Goal: Task Accomplishment & Management: Use online tool/utility

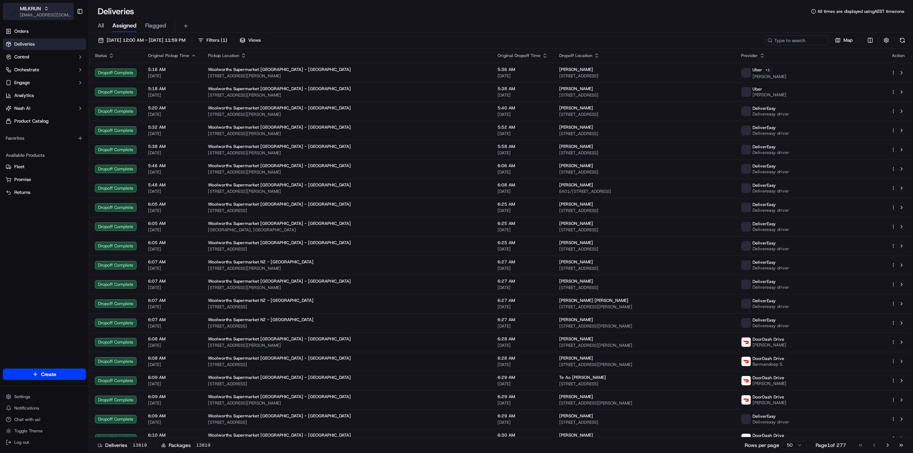
click at [36, 15] on span "[EMAIL_ADDRESS][DOMAIN_NAME]" at bounding box center [45, 15] width 51 height 6
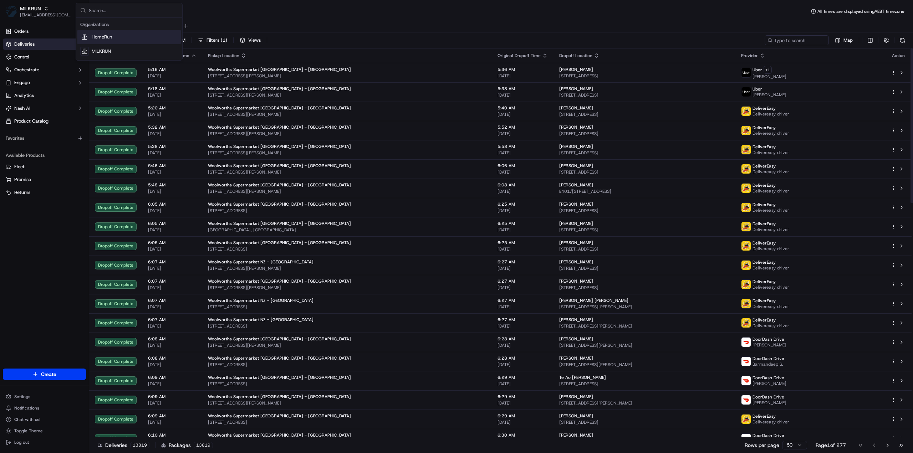
click at [108, 36] on span "HomeRun" at bounding box center [102, 37] width 20 height 6
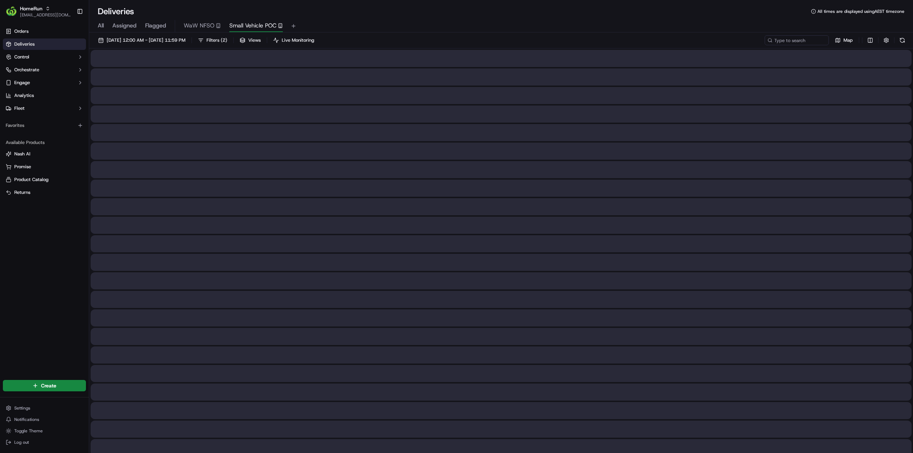
click at [255, 25] on span "Small Vehicle POC" at bounding box center [252, 25] width 47 height 9
click at [256, 25] on span "Small Vehicle POC" at bounding box center [252, 25] width 47 height 9
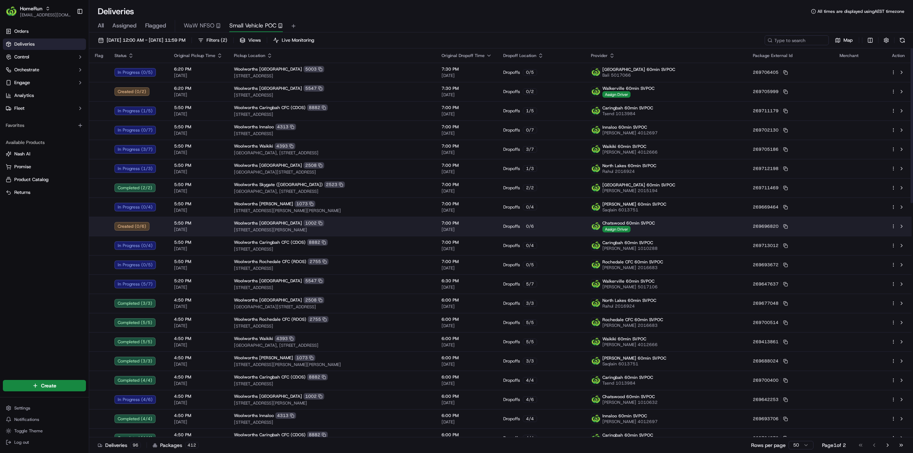
click at [892, 226] on html "HomeRun jhobbs1@woolworths.com.au Toggle Sidebar Orders Deliveries Control Orch…" at bounding box center [456, 226] width 913 height 453
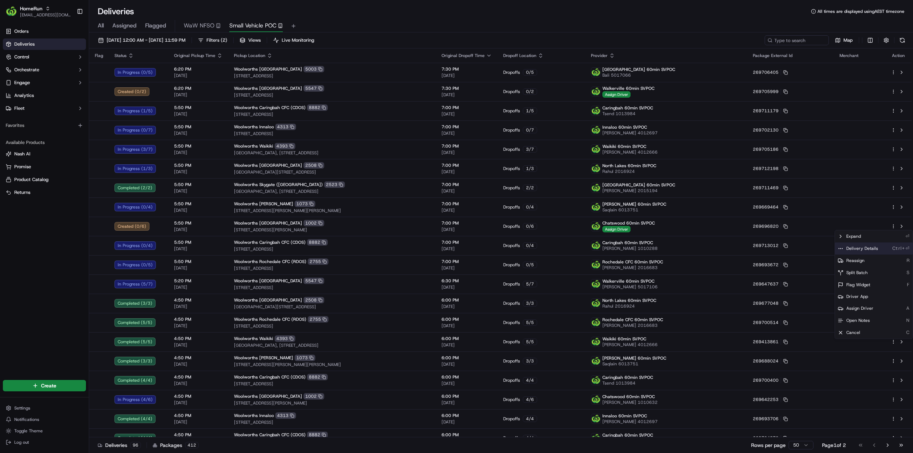
click at [857, 249] on span "Delivery Details" at bounding box center [862, 249] width 32 height 6
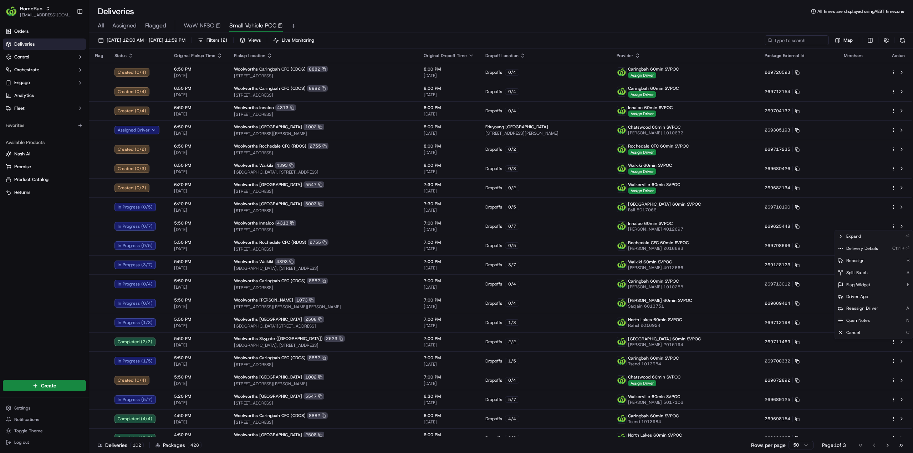
click at [66, 303] on html "HomeRun jhobbs1@woolworths.com.au Toggle Sidebar Orders Deliveries Control Orch…" at bounding box center [456, 226] width 913 height 453
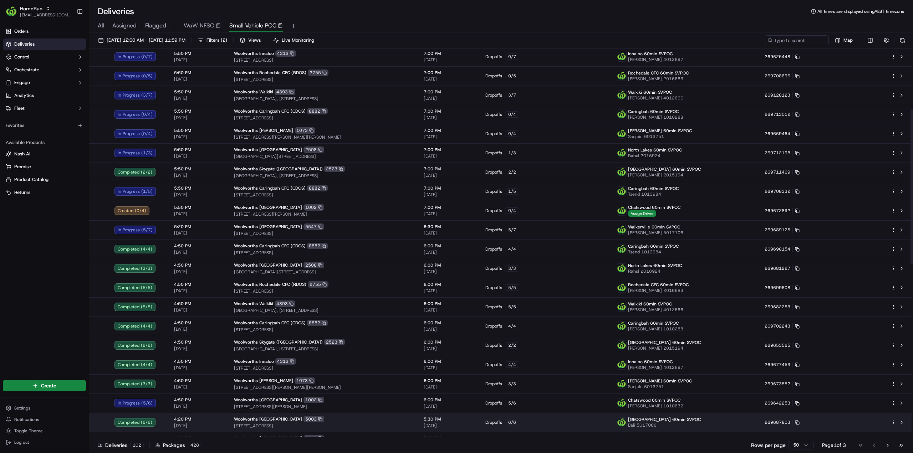
scroll to position [178, 0]
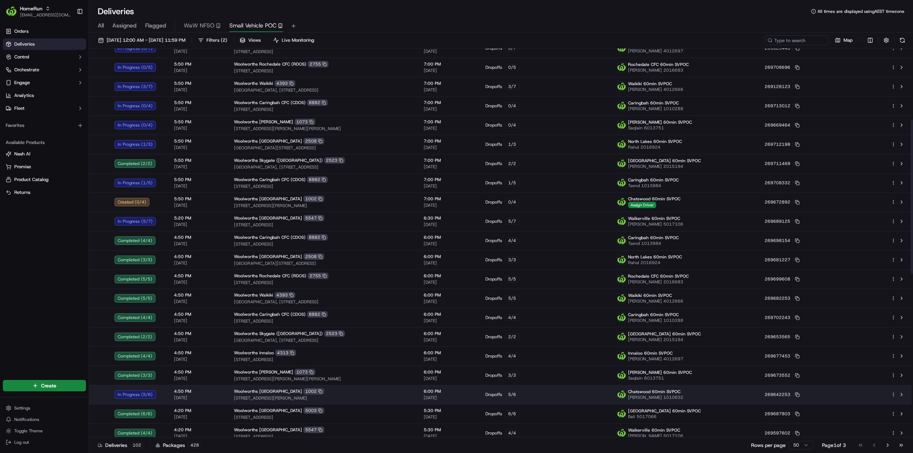
click at [894, 396] on html "HomeRun jhobbs1@woolworths.com.au Toggle Sidebar Orders Deliveries Control Orch…" at bounding box center [456, 226] width 913 height 453
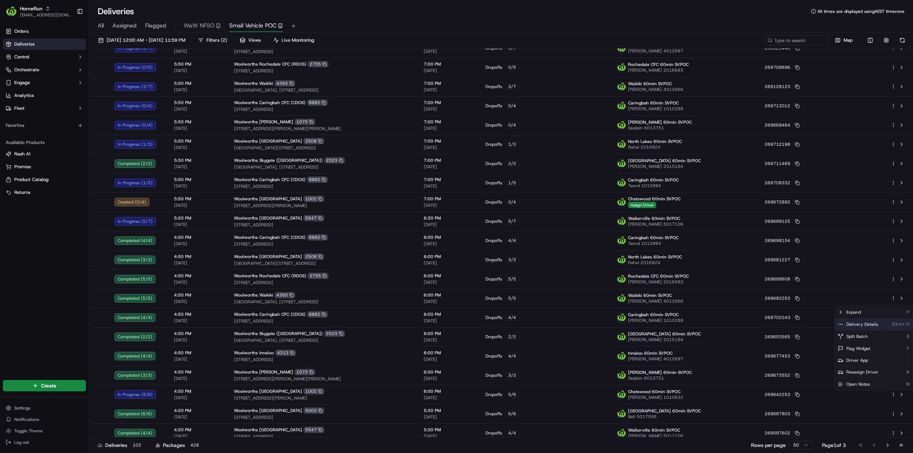
click at [860, 322] on span "Delivery Details" at bounding box center [862, 325] width 32 height 6
click at [66, 262] on html "HomeRun jhobbs1@woolworths.com.au Toggle Sidebar Orders Deliveries Control Orch…" at bounding box center [456, 226] width 913 height 453
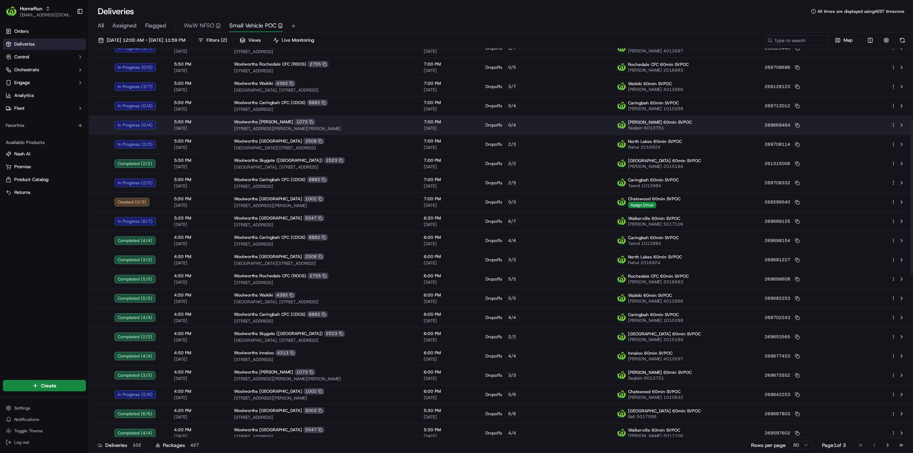
click at [893, 124] on html "HomeRun jhobbs1@woolworths.com.au Toggle Sidebar Orders Deliveries Control Orch…" at bounding box center [456, 226] width 913 height 453
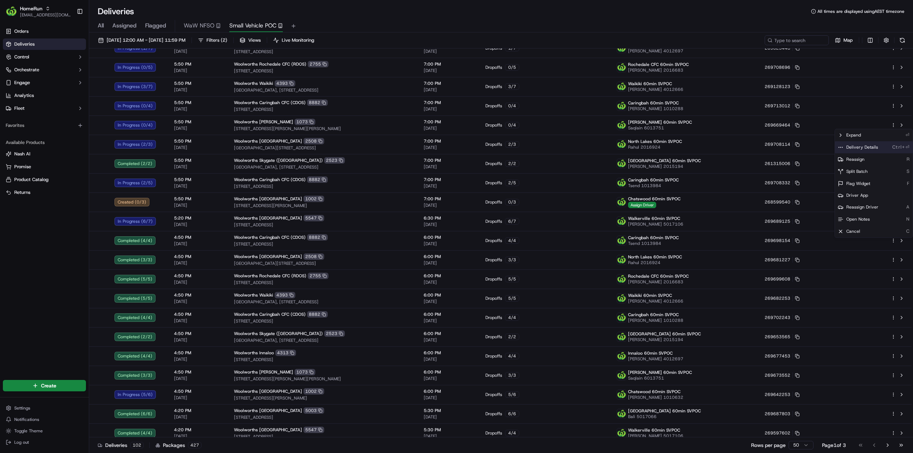
click at [859, 146] on span "Delivery Details" at bounding box center [862, 147] width 32 height 6
click at [692, 205] on html "HomeRun jhobbs1@woolworths.com.au Toggle Sidebar Orders Deliveries Control Orch…" at bounding box center [456, 226] width 913 height 453
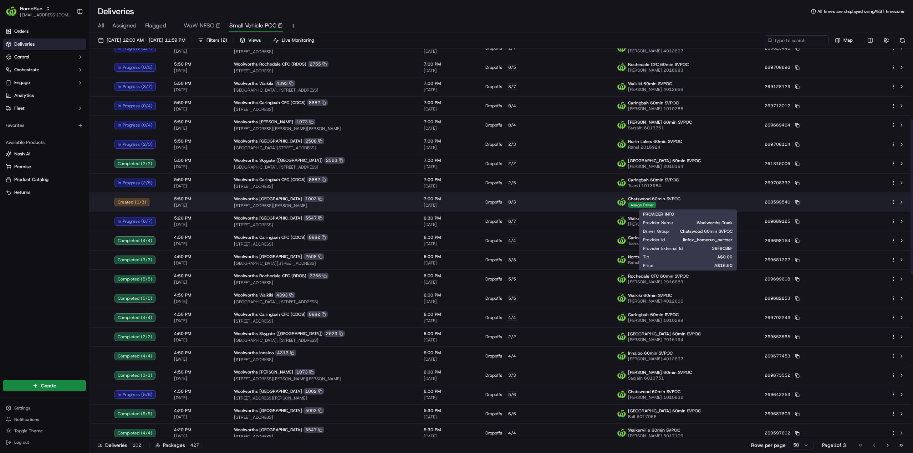
click at [656, 204] on span "Assign Driver" at bounding box center [642, 205] width 28 height 6
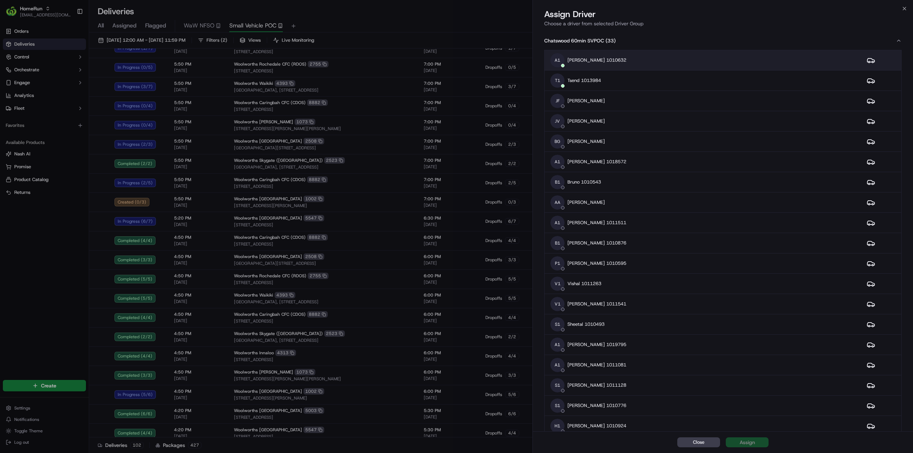
click at [578, 58] on p "Ashwani 1010632" at bounding box center [596, 60] width 59 height 6
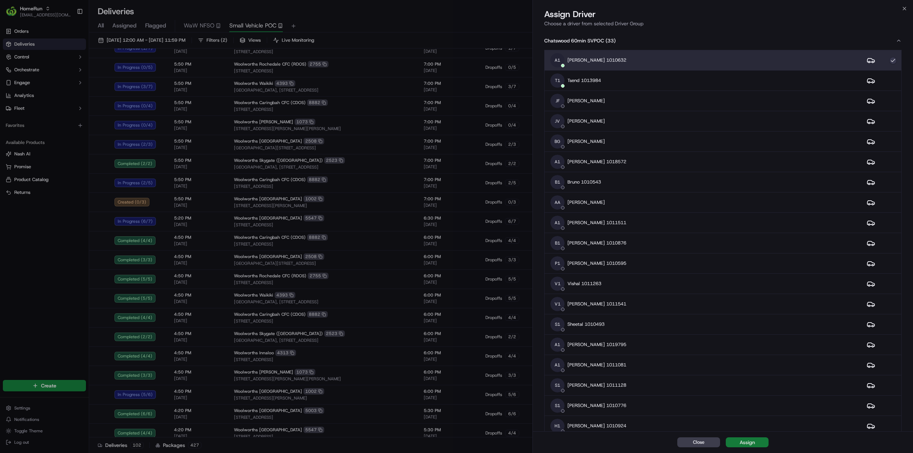
click at [748, 442] on div "Assign" at bounding box center [747, 442] width 15 height 7
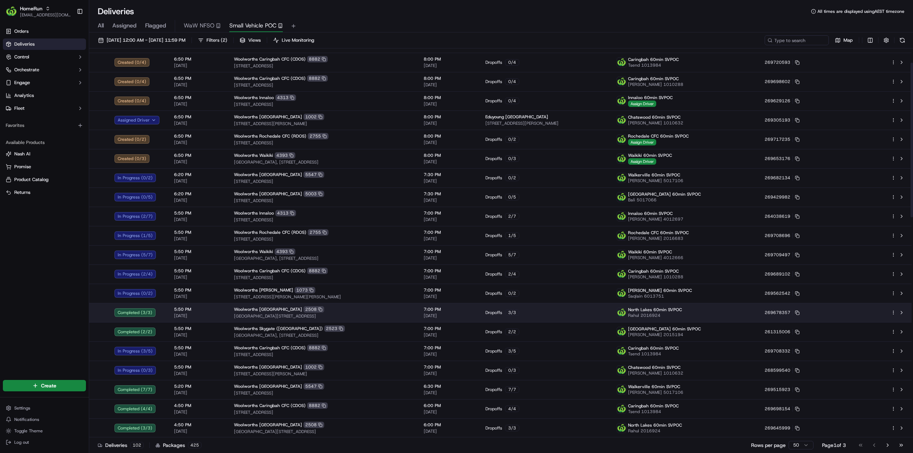
scroll to position [0, 0]
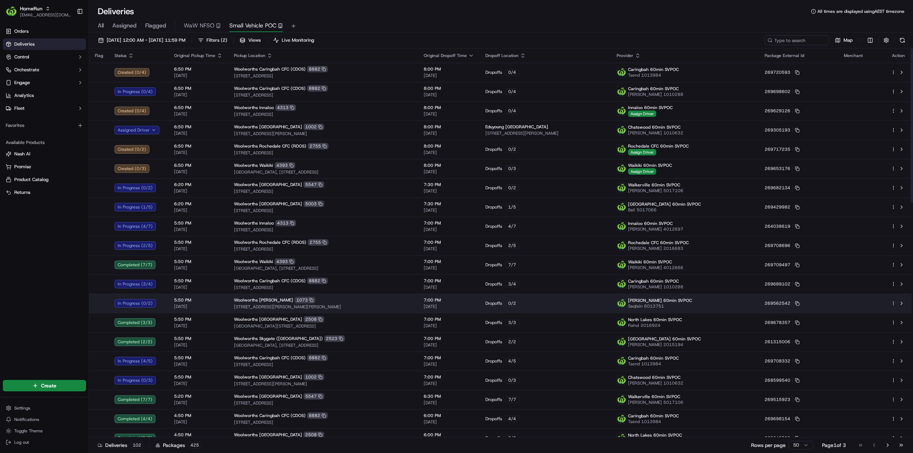
click at [896, 303] on div at bounding box center [898, 303] width 15 height 9
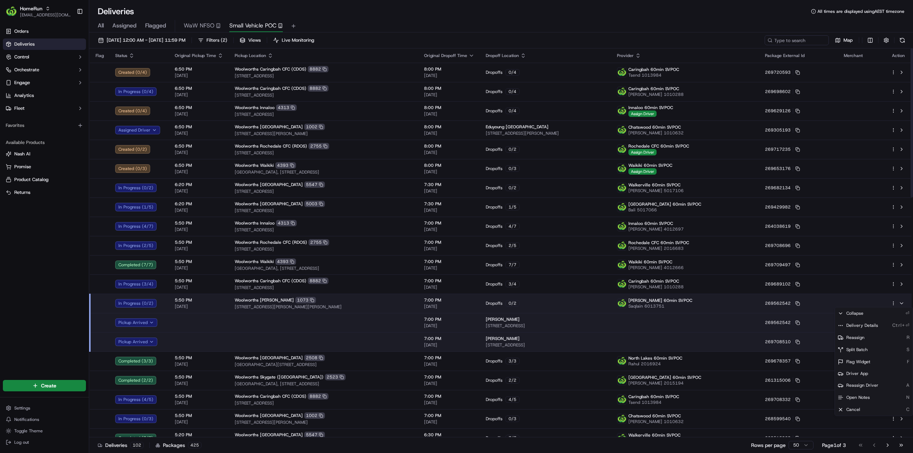
click at [892, 303] on html "HomeRun jhobbs1@woolworths.com.au Toggle Sidebar Orders Deliveries Control Orch…" at bounding box center [456, 226] width 913 height 453
click at [862, 324] on span "Delivery Details" at bounding box center [862, 326] width 32 height 6
click at [901, 304] on html "HomeRun jhobbs1@woolworths.com.au Toggle Sidebar Orders Deliveries Control Orch…" at bounding box center [456, 226] width 913 height 453
click at [901, 304] on button at bounding box center [901, 303] width 9 height 9
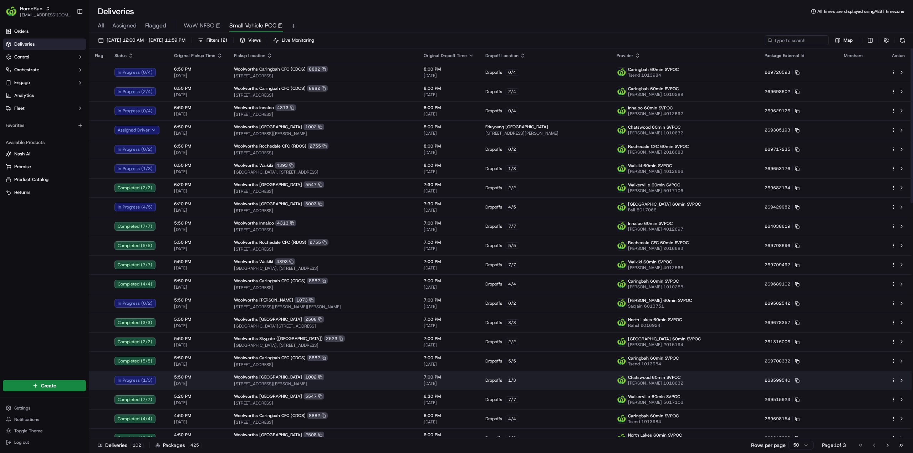
click at [279, 376] on span "Woolworths Chatswood East" at bounding box center [268, 377] width 68 height 6
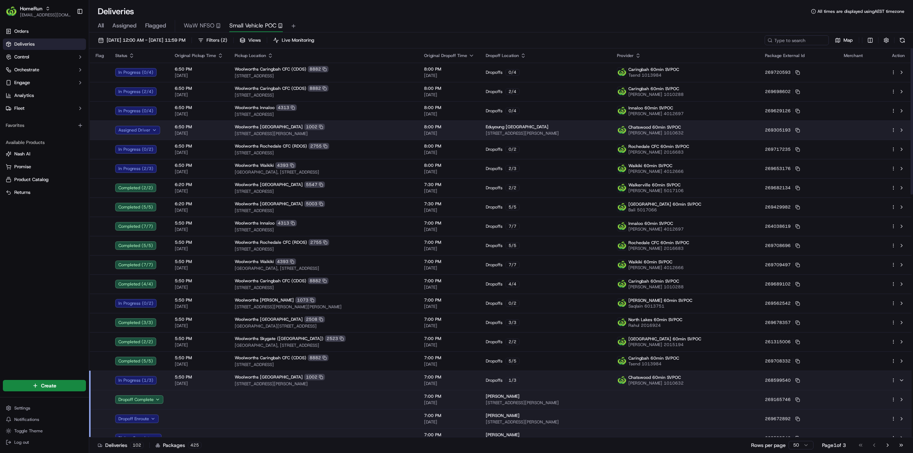
click at [605, 127] on div "Eduyoung Sydney" at bounding box center [545, 127] width 119 height 6
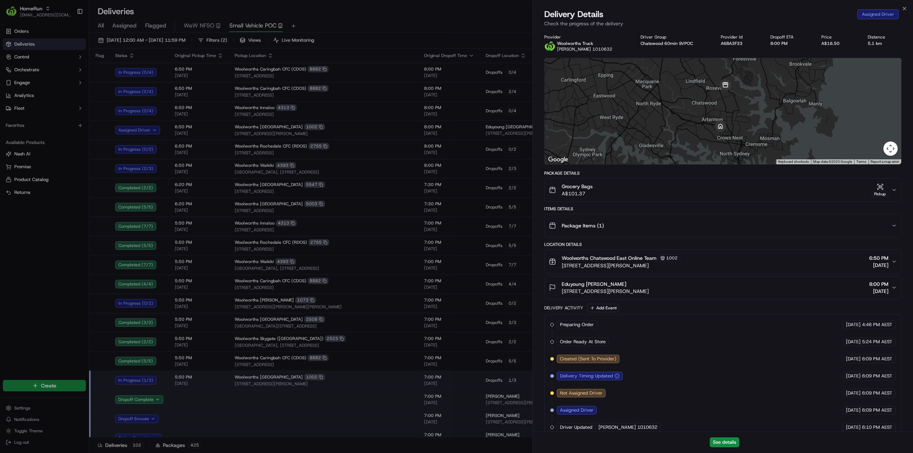
scroll to position [7, 0]
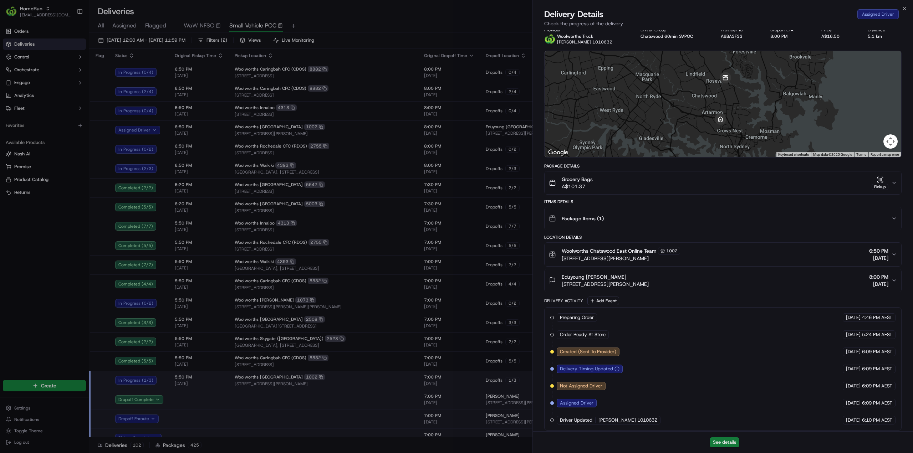
click at [718, 444] on button "See details" at bounding box center [725, 443] width 30 height 10
click at [722, 443] on button "See details" at bounding box center [725, 443] width 30 height 10
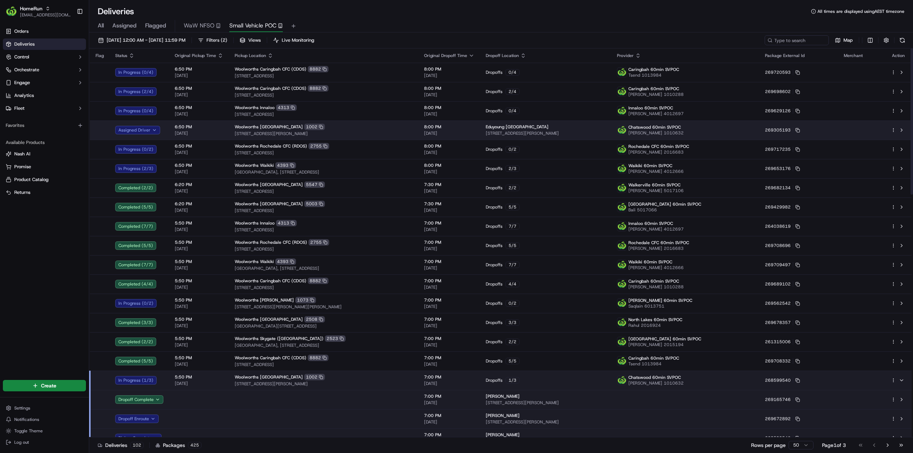
click at [892, 128] on html "HomeRun jhobbs1@woolworths.com.au Toggle Sidebar Orders Deliveries Control Orch…" at bounding box center [456, 226] width 913 height 453
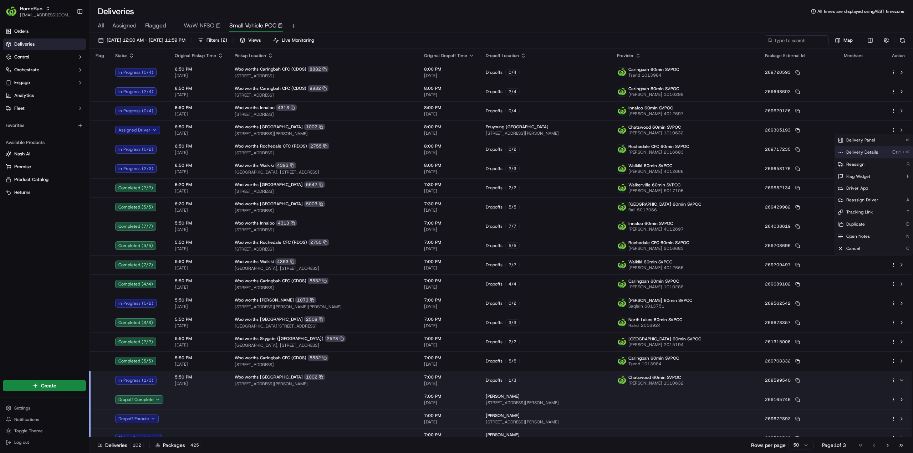
click at [861, 151] on span "Delivery Details" at bounding box center [862, 152] width 32 height 6
click at [902, 381] on html "HomeRun jhobbs1@woolworths.com.au Toggle Sidebar Orders Deliveries Control Orch…" at bounding box center [456, 226] width 913 height 453
click at [903, 381] on button at bounding box center [901, 380] width 9 height 9
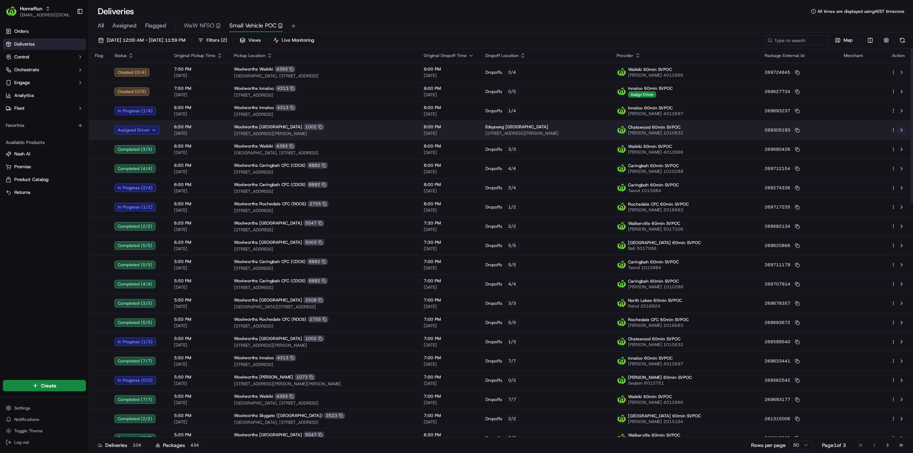
click at [903, 129] on button at bounding box center [901, 130] width 9 height 9
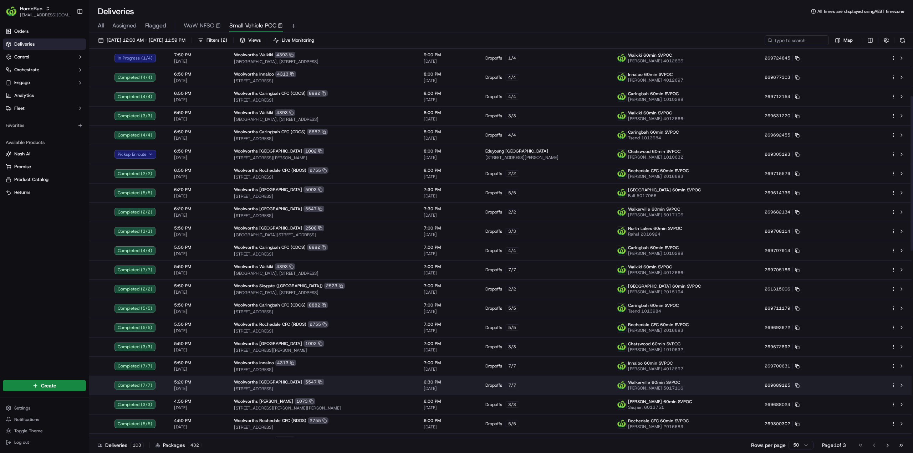
scroll to position [0, 0]
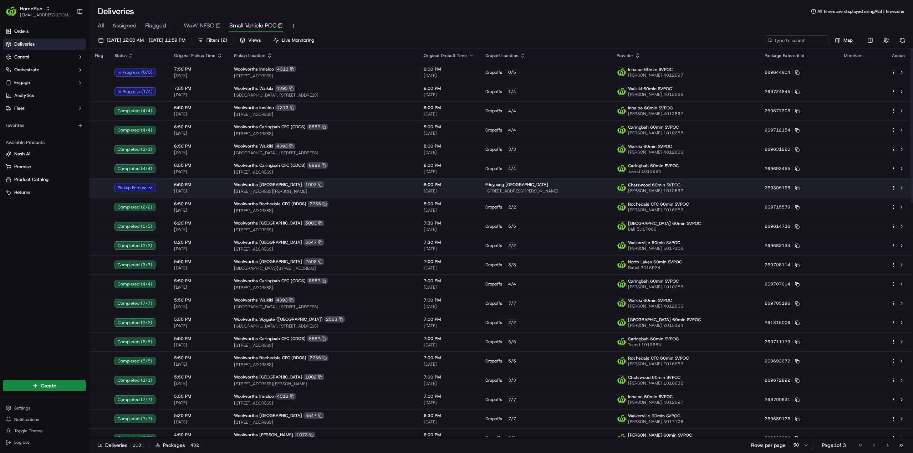
click at [892, 185] on html "HomeRun jhobbs1@woolworths.com.au Toggle Sidebar Orders Deliveries Control Orch…" at bounding box center [456, 226] width 913 height 453
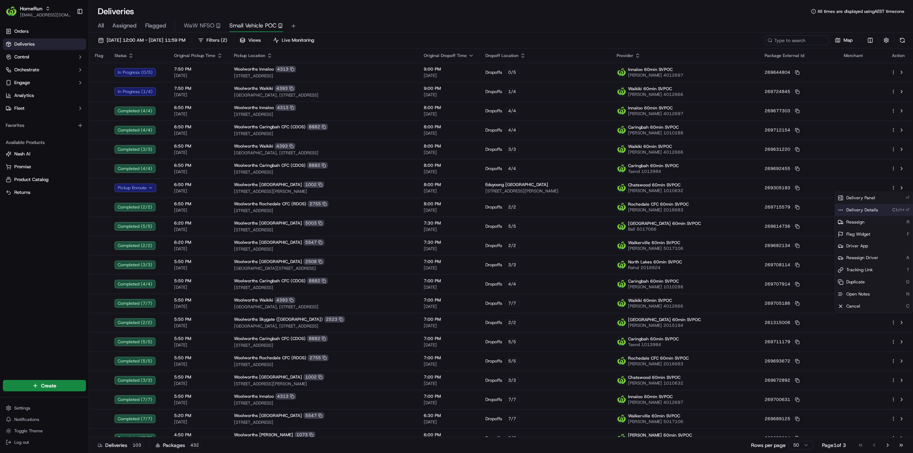
click at [869, 209] on span "Delivery Details" at bounding box center [862, 210] width 32 height 6
click at [830, 184] on html "HomeRun jhobbs1@woolworths.com.au Toggle Sidebar Orders Deliveries Control Orch…" at bounding box center [456, 226] width 913 height 453
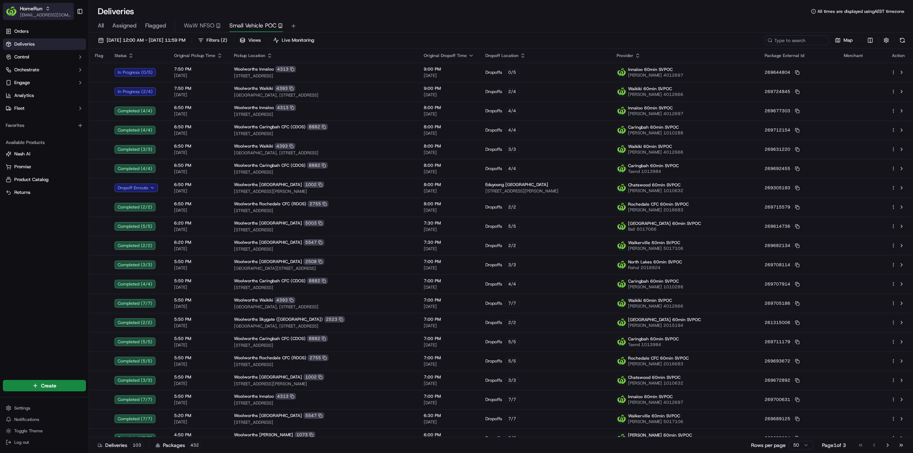
click at [44, 9] on div "HomeRun" at bounding box center [45, 8] width 51 height 7
click at [100, 36] on span "HomeRun" at bounding box center [102, 37] width 20 height 6
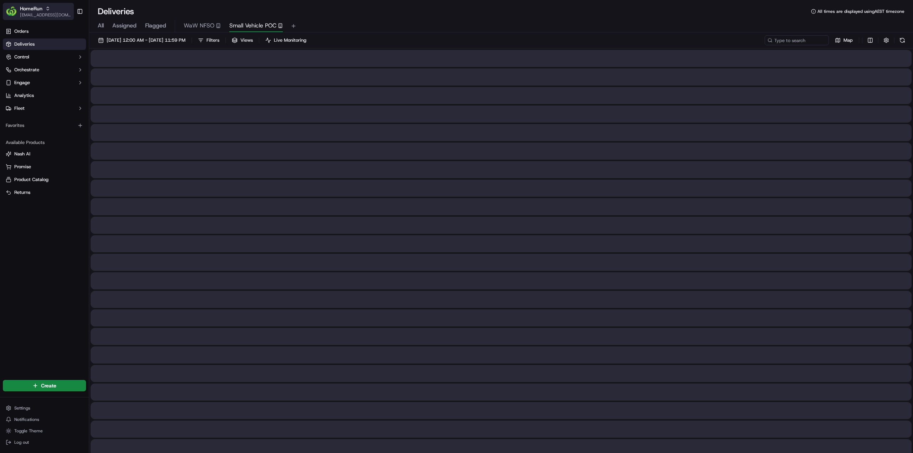
click at [47, 14] on span "[EMAIL_ADDRESS][DOMAIN_NAME]" at bounding box center [45, 15] width 51 height 6
click at [102, 50] on span "MILKRUN" at bounding box center [101, 51] width 19 height 6
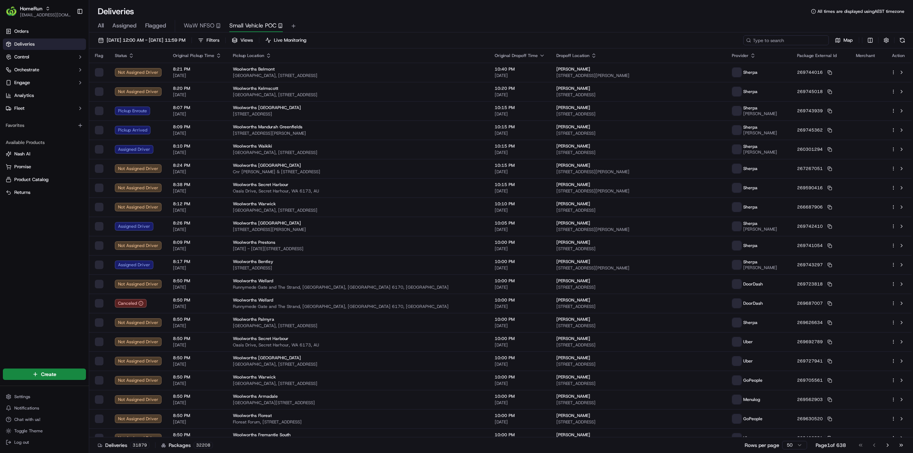
click at [786, 42] on input at bounding box center [786, 40] width 86 height 10
paste input "fc7fb78f-84c6-4c4a-9689-0acef220b35a"
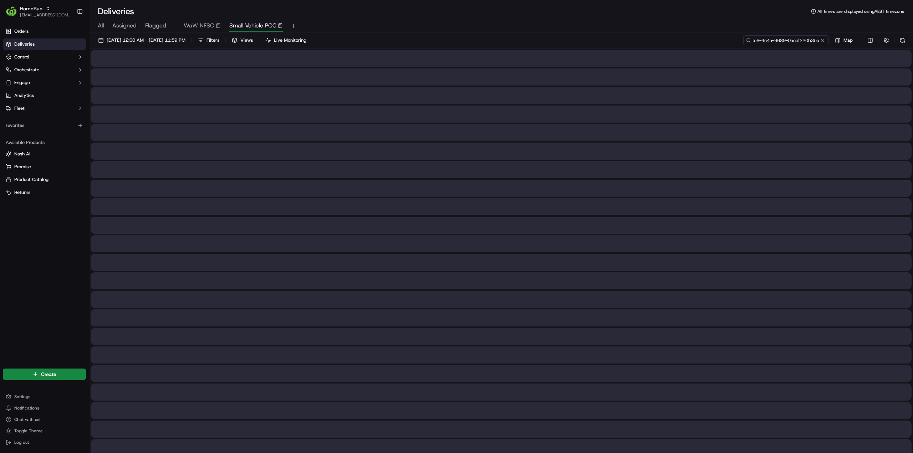
type input "fc7fb78f-84c6-4c4a-9689-0acef220b35a"
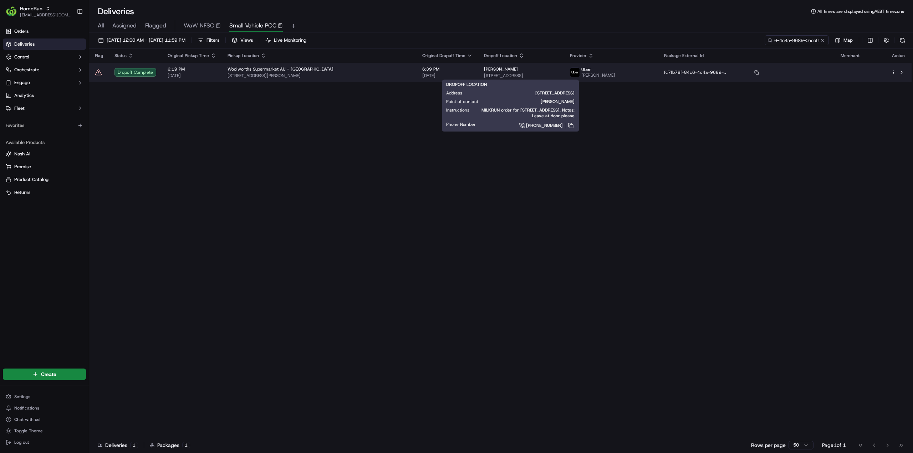
click at [484, 73] on span "[STREET_ADDRESS]" at bounding box center [521, 76] width 75 height 6
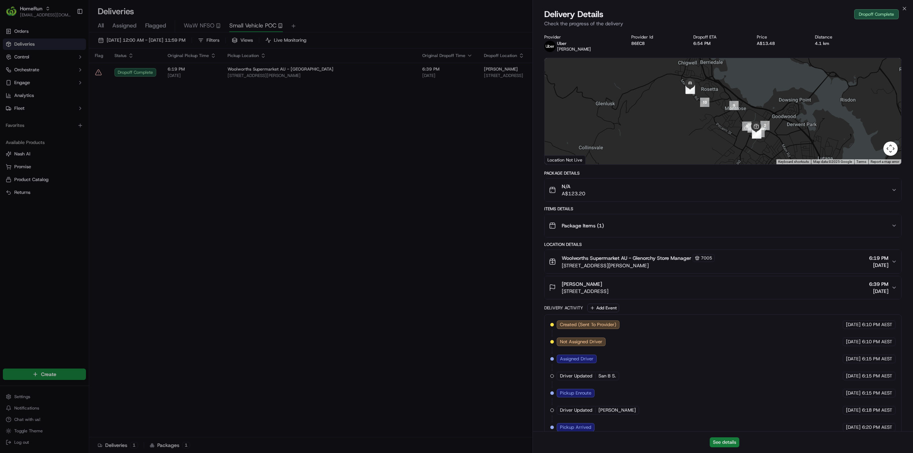
click at [727, 442] on button "See details" at bounding box center [725, 443] width 30 height 10
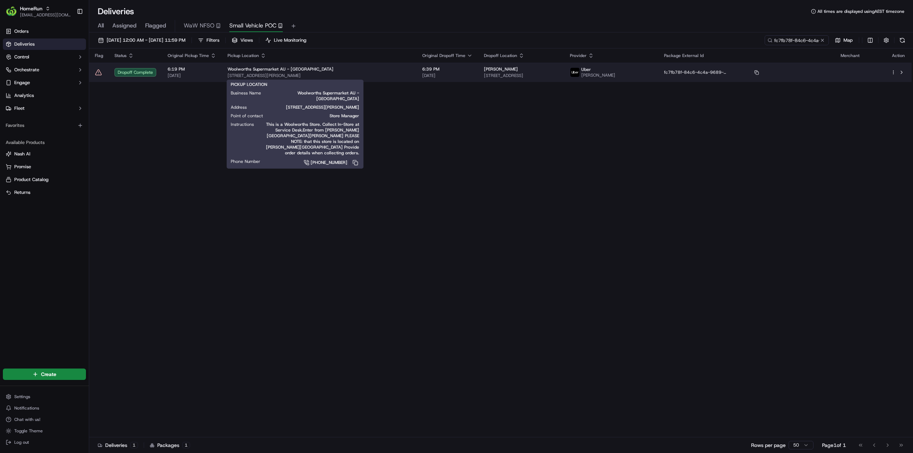
click at [280, 70] on span "Woolworths Supermarket AU - Glenorchy" at bounding box center [281, 69] width 106 height 6
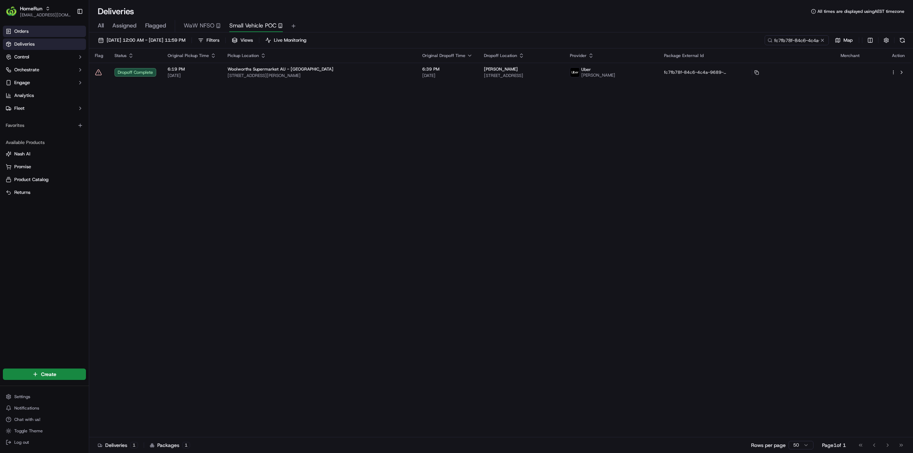
click at [40, 33] on link "Orders" at bounding box center [44, 31] width 83 height 11
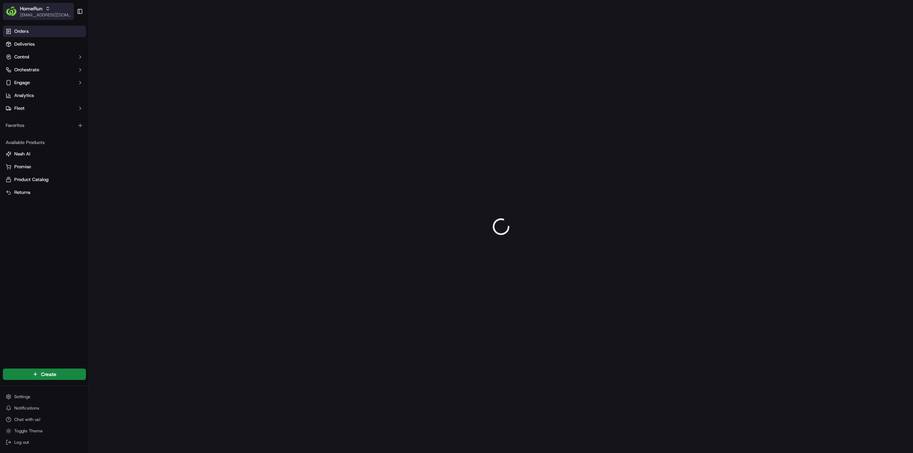
click at [47, 11] on div "HomeRun" at bounding box center [45, 8] width 51 height 7
click at [95, 49] on span "MILKRUN" at bounding box center [101, 51] width 19 height 6
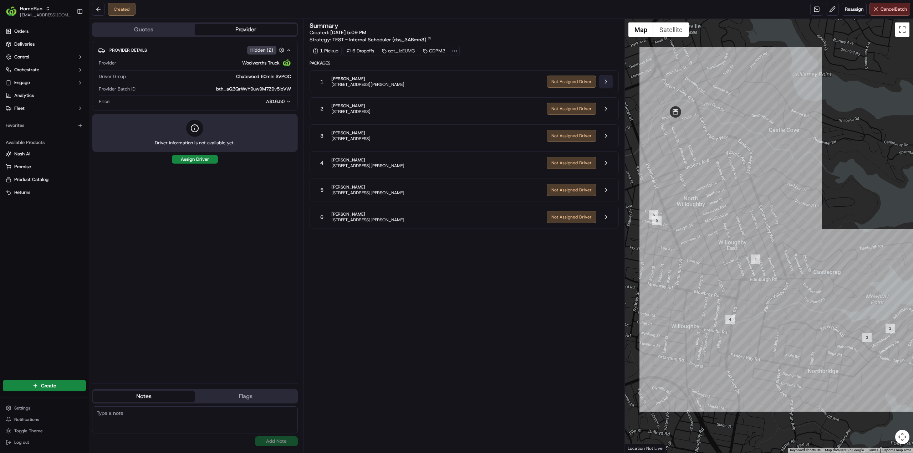
click at [606, 80] on button at bounding box center [606, 82] width 14 height 14
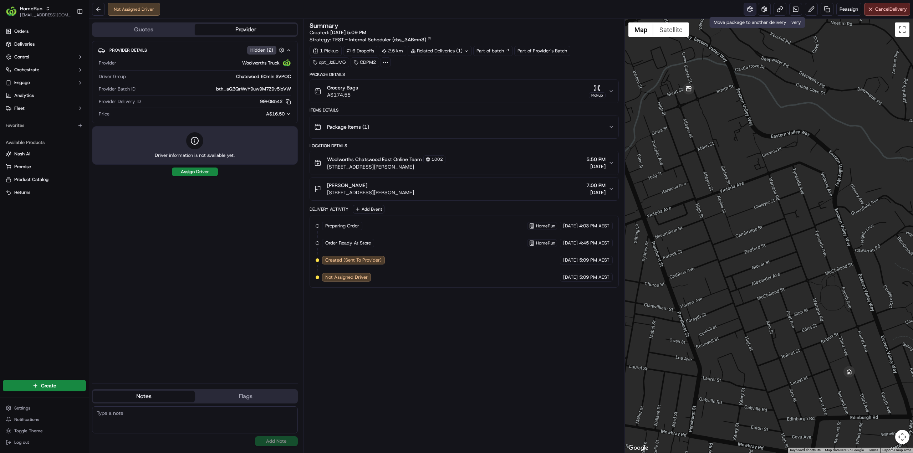
click at [751, 7] on button at bounding box center [750, 9] width 13 height 13
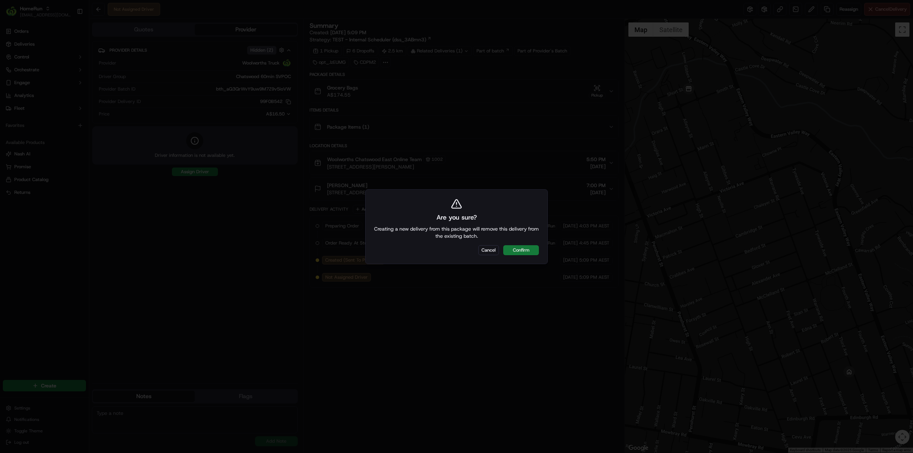
click at [527, 249] on button "Confirm" at bounding box center [521, 250] width 36 height 10
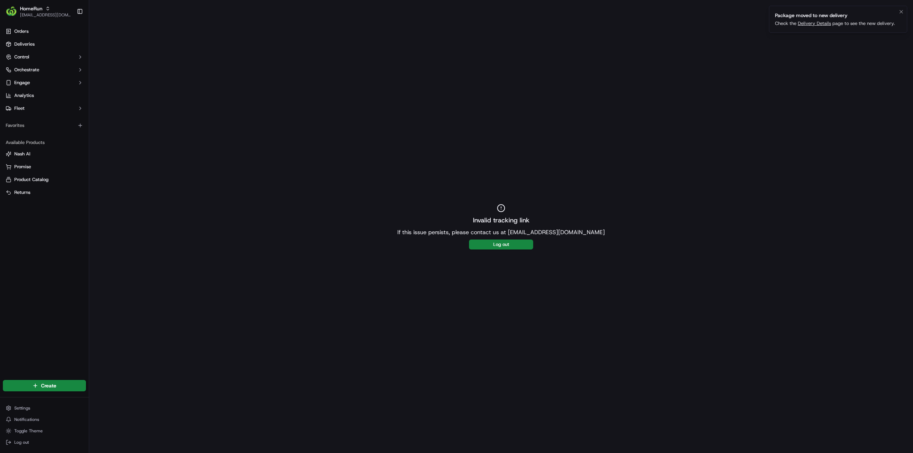
click at [818, 24] on link "Delivery Details" at bounding box center [814, 23] width 33 height 6
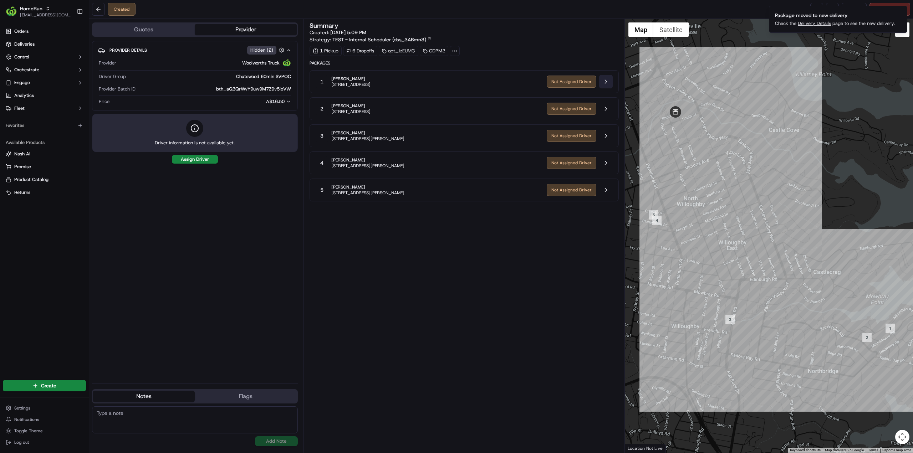
click at [608, 78] on button at bounding box center [606, 82] width 14 height 14
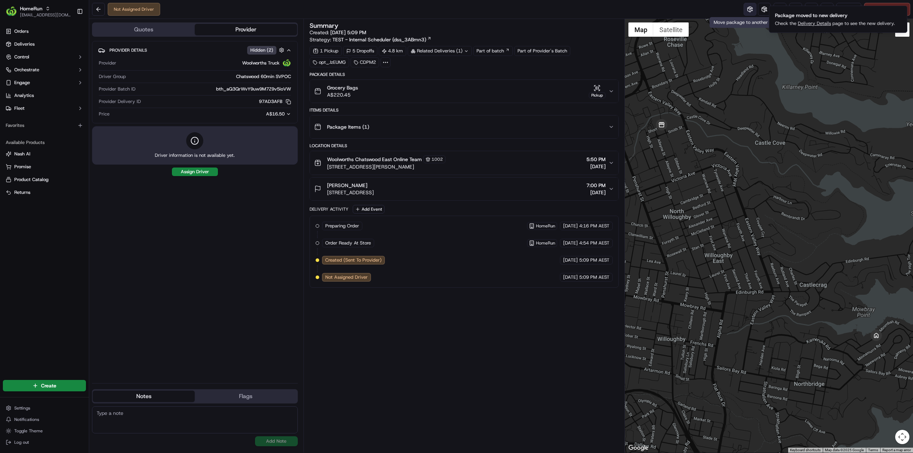
click at [752, 9] on button at bounding box center [750, 9] width 13 height 13
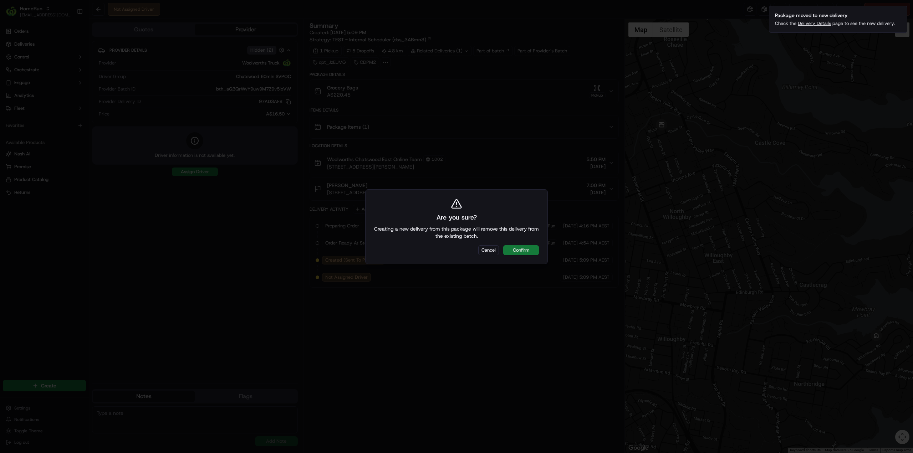
click at [529, 249] on button "Confirm" at bounding box center [521, 250] width 36 height 10
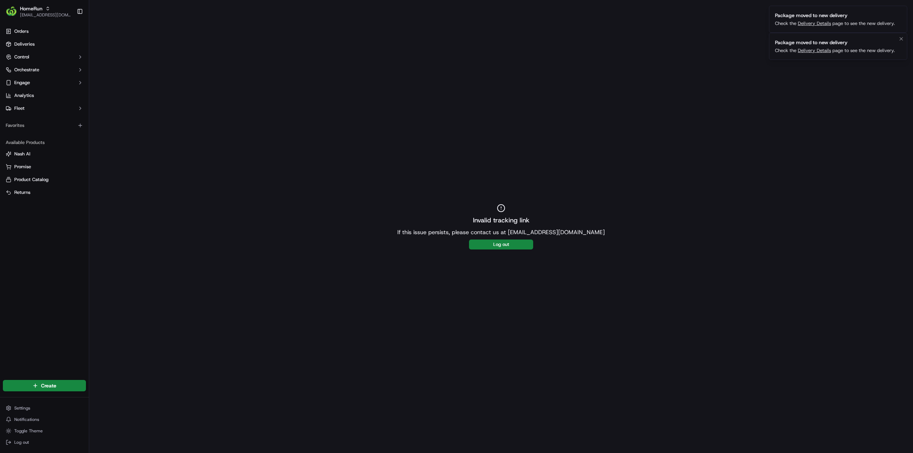
click at [810, 50] on link "Delivery Details" at bounding box center [814, 50] width 33 height 6
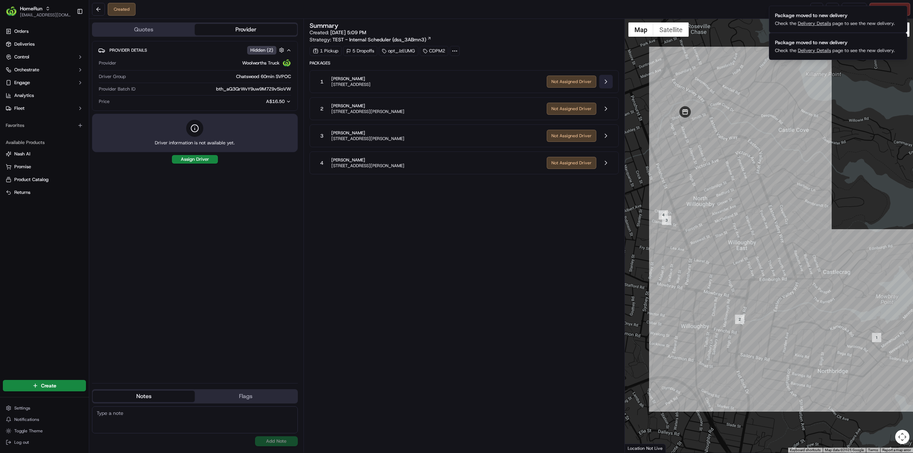
click at [605, 75] on button at bounding box center [606, 82] width 14 height 14
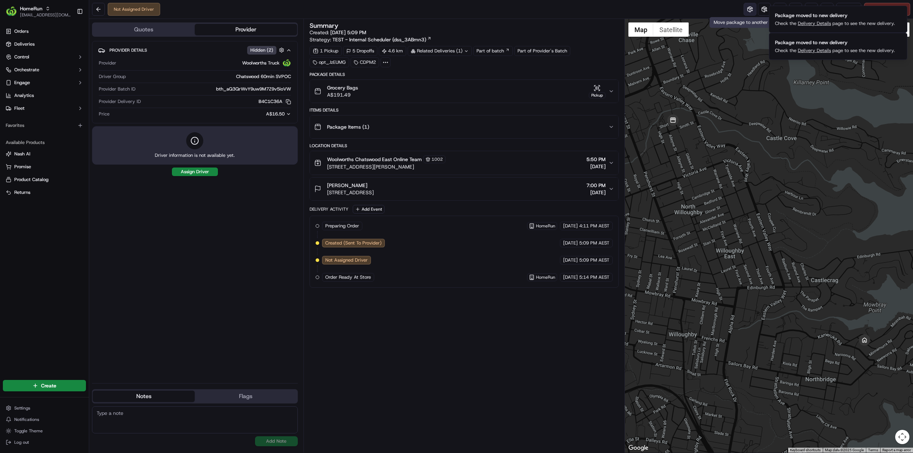
click at [750, 7] on button at bounding box center [750, 9] width 13 height 13
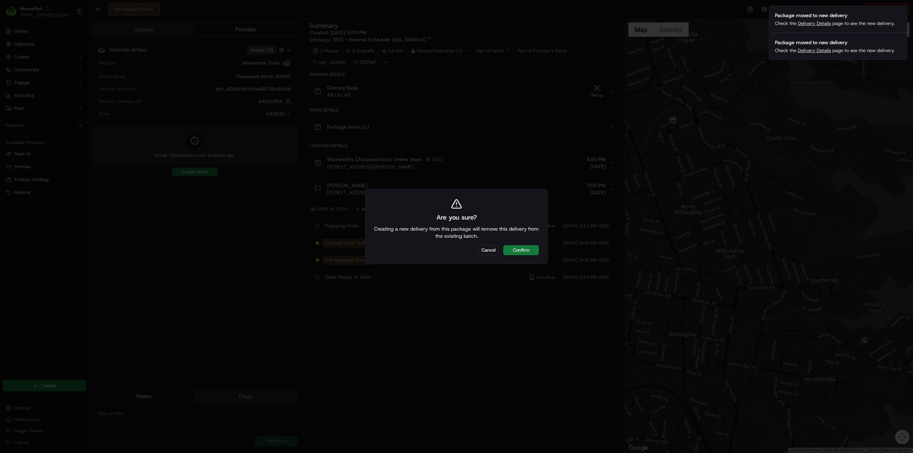
click at [527, 250] on button "Confirm" at bounding box center [521, 250] width 36 height 10
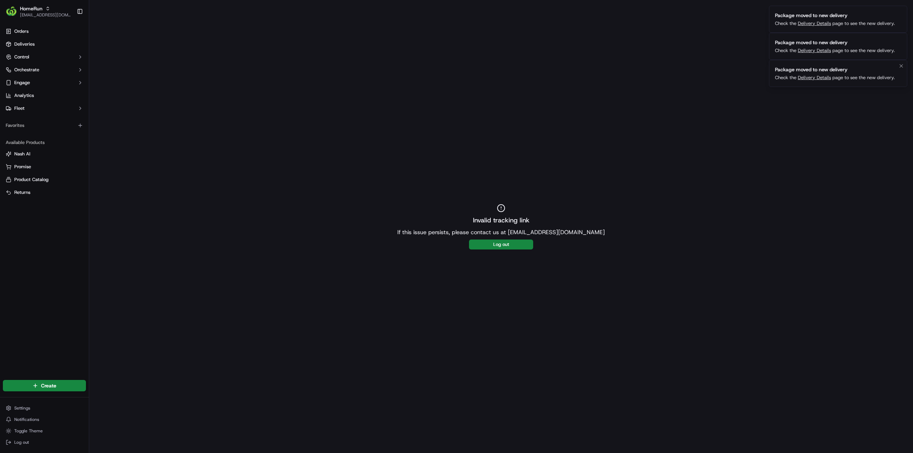
click at [817, 76] on link "Delivery Details" at bounding box center [814, 78] width 33 height 6
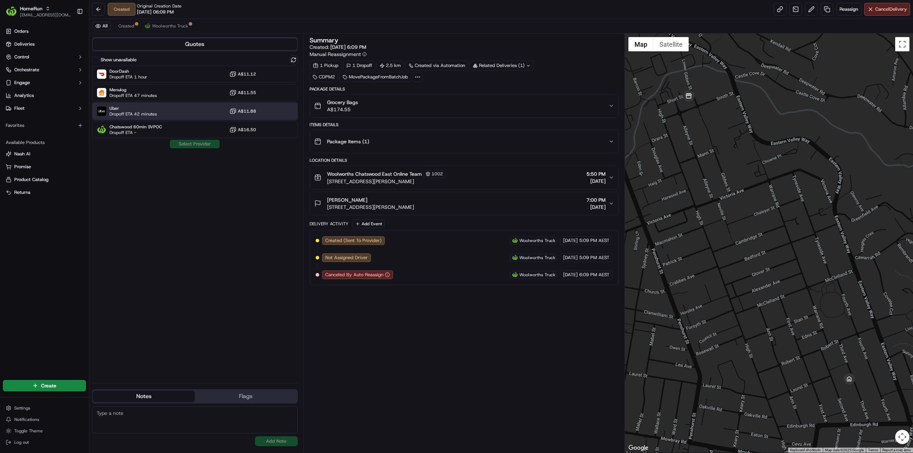
click at [173, 112] on div "Uber Dropoff ETA 42 minutes A$11.88" at bounding box center [195, 111] width 206 height 17
click at [194, 145] on button "Assign Provider" at bounding box center [194, 144] width 51 height 9
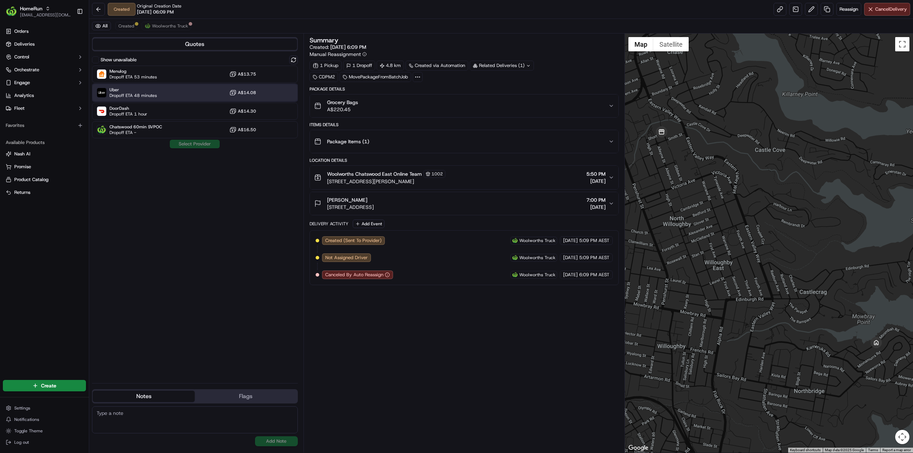
click at [143, 94] on span "Dropoff ETA 48 minutes" at bounding box center [132, 96] width 47 height 6
click at [193, 140] on button "Assign Provider" at bounding box center [194, 144] width 51 height 9
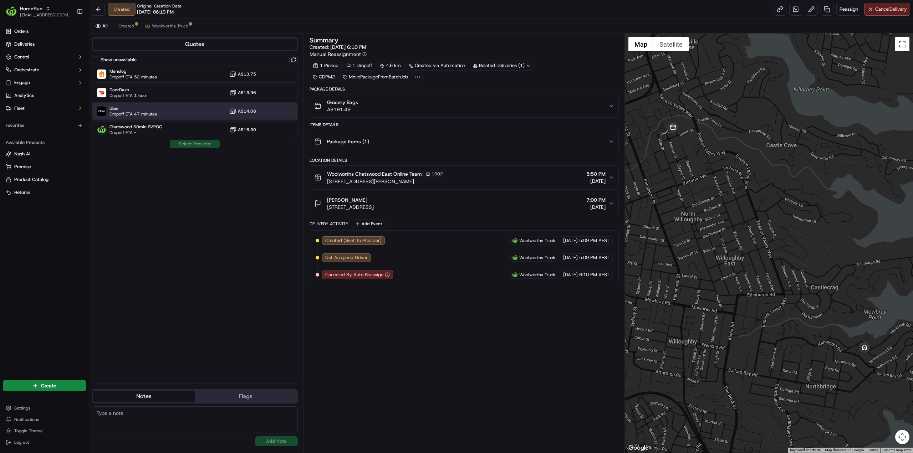
click at [134, 107] on span "Uber" at bounding box center [132, 109] width 47 height 6
click at [206, 144] on button "Assign Provider" at bounding box center [194, 144] width 51 height 9
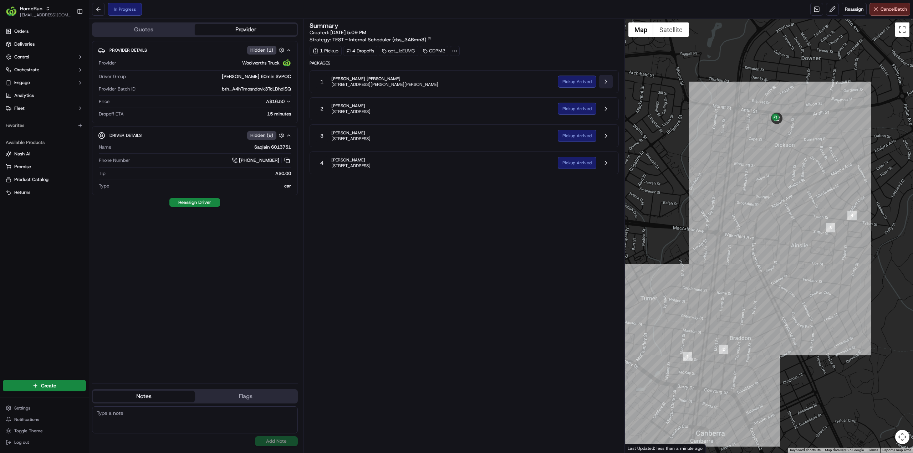
click at [608, 83] on button at bounding box center [606, 82] width 14 height 14
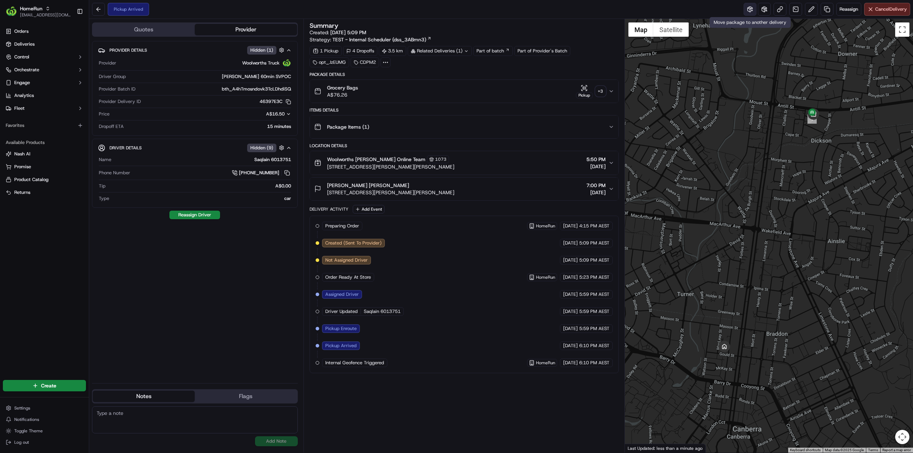
click at [750, 7] on button at bounding box center [750, 9] width 13 height 13
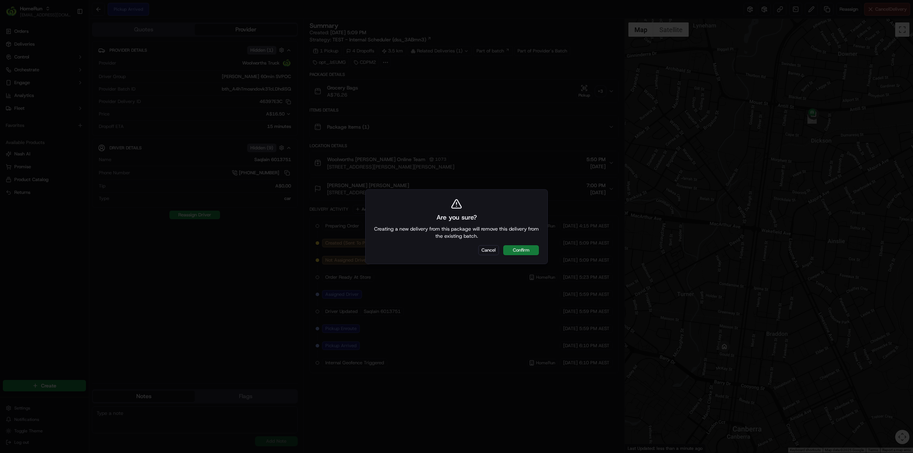
click at [526, 248] on button "Confirm" at bounding box center [521, 250] width 36 height 10
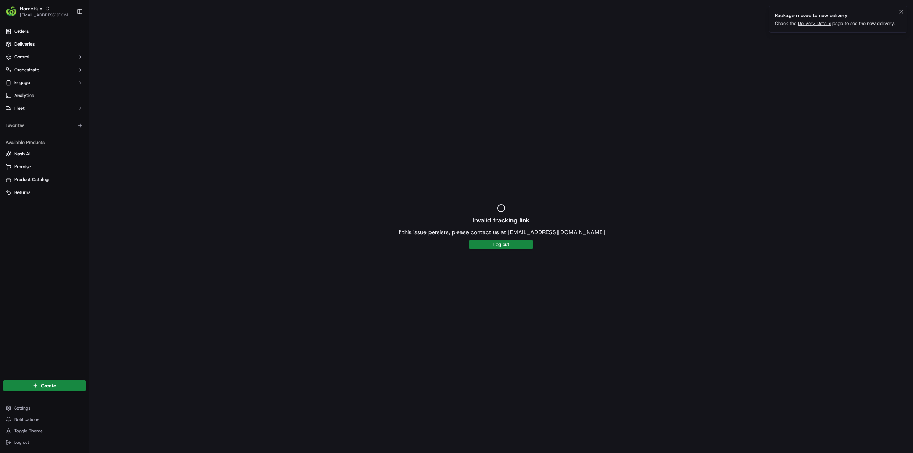
click at [818, 24] on link "Delivery Details" at bounding box center [814, 23] width 33 height 6
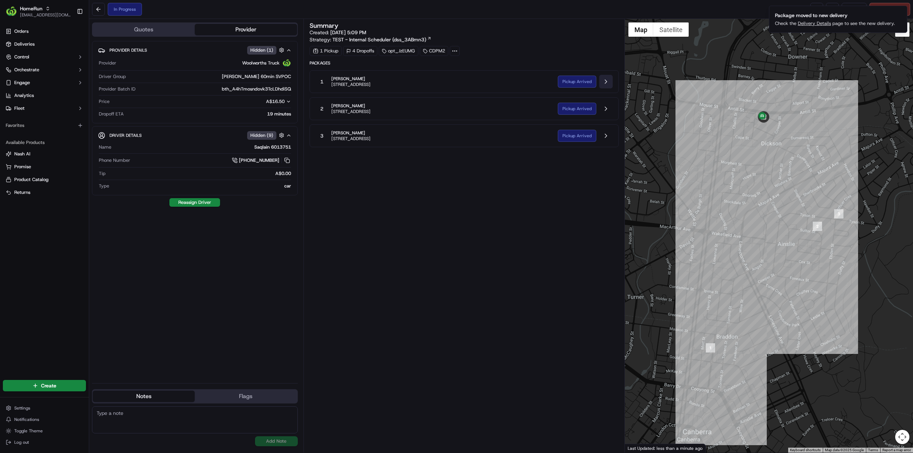
click at [607, 82] on button at bounding box center [606, 82] width 14 height 14
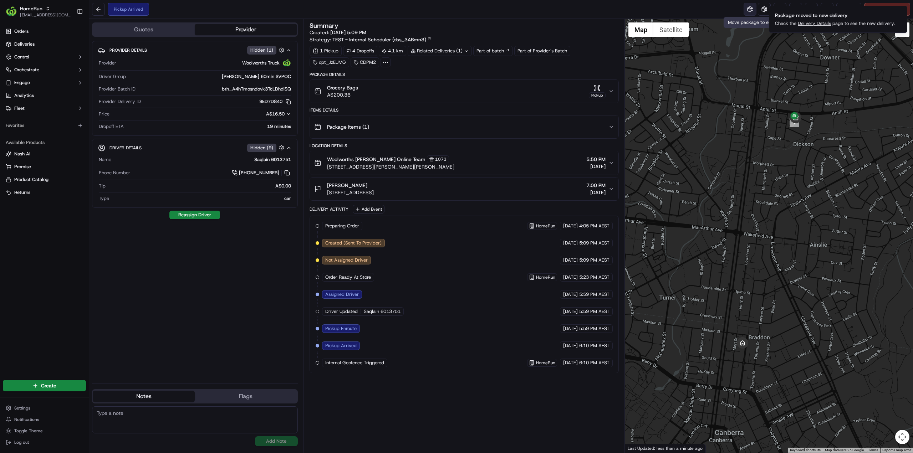
click at [749, 10] on button at bounding box center [750, 9] width 13 height 13
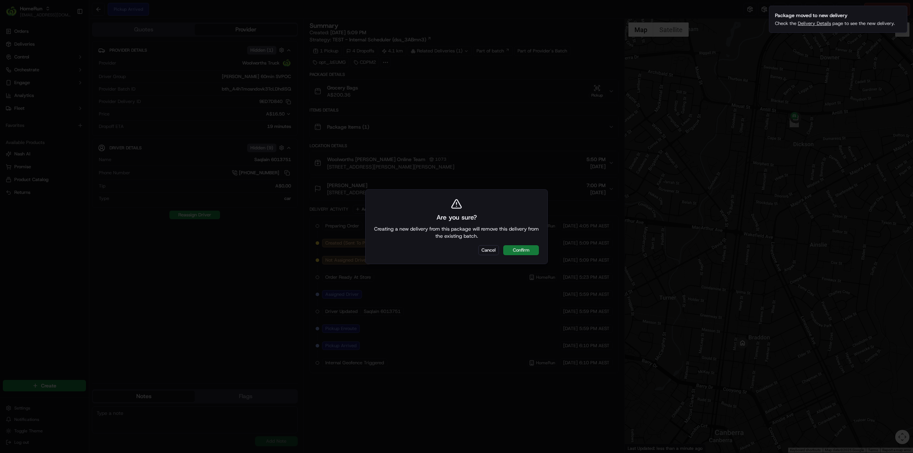
click at [525, 253] on button "Confirm" at bounding box center [521, 250] width 36 height 10
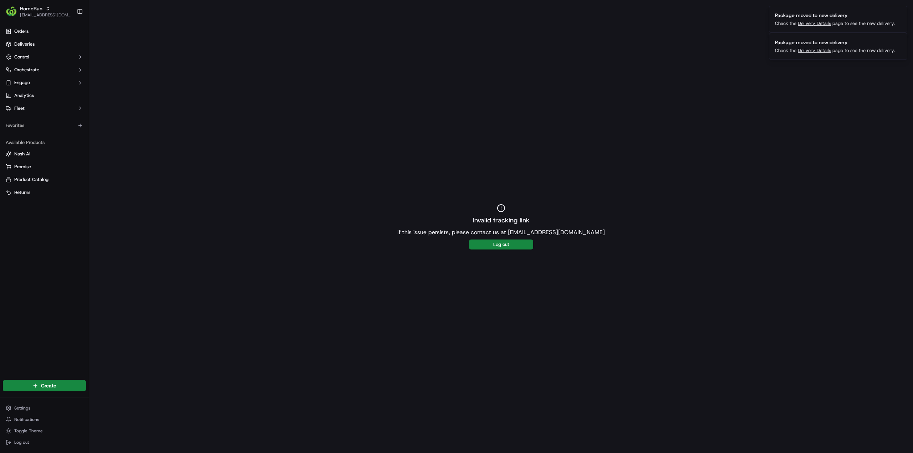
click at [822, 49] on link "Delivery Details" at bounding box center [814, 50] width 33 height 6
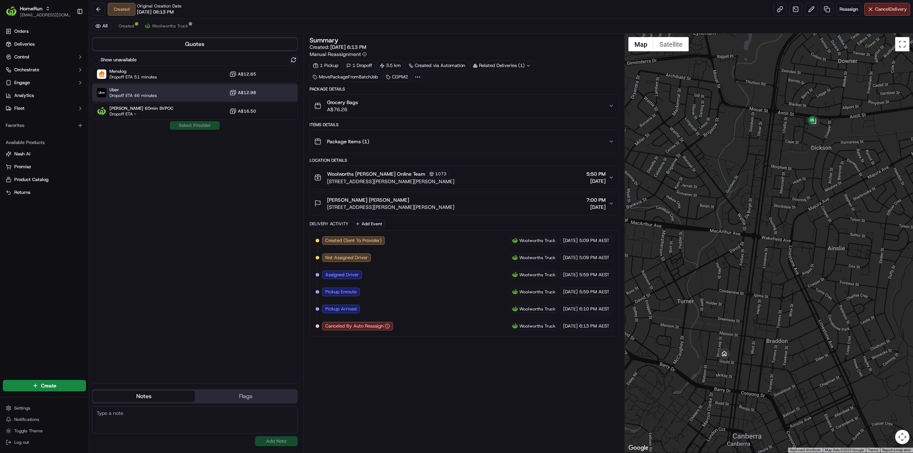
click at [140, 90] on span "Uber" at bounding box center [132, 90] width 47 height 6
click at [204, 128] on button "Assign Provider" at bounding box center [194, 125] width 51 height 9
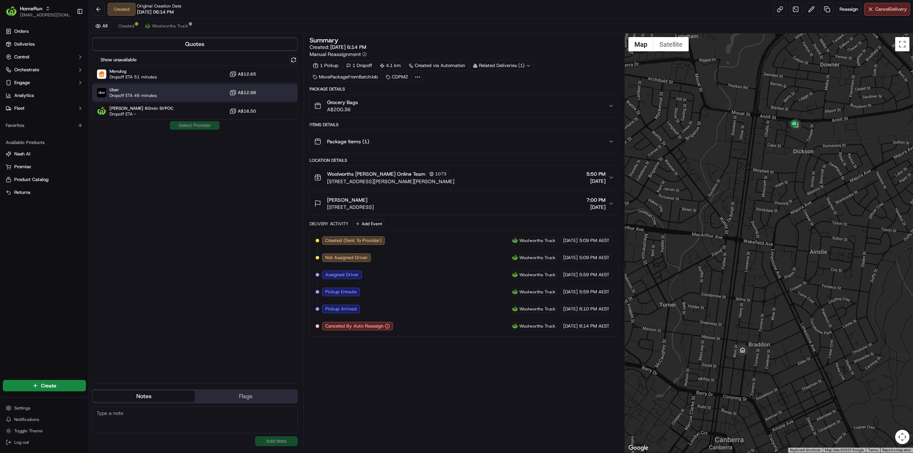
click at [149, 95] on span "Dropoff ETA 46 minutes" at bounding box center [132, 96] width 47 height 6
click at [190, 124] on button "Assign Provider" at bounding box center [194, 125] width 51 height 9
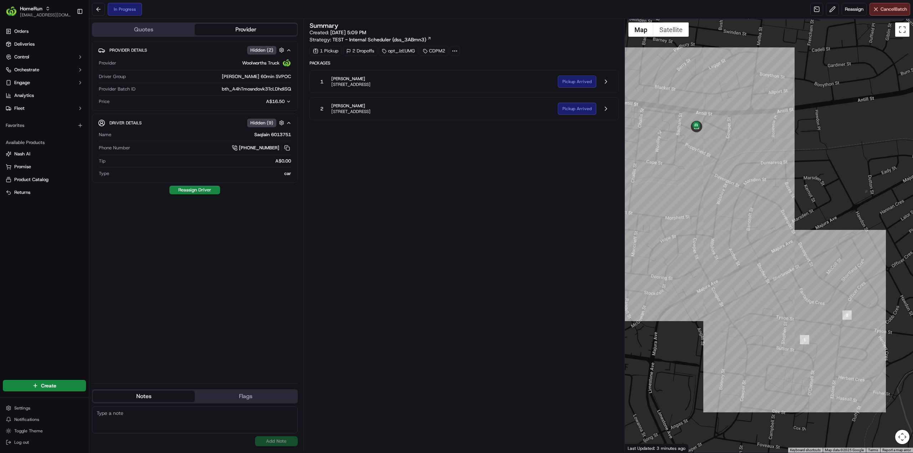
drag, startPoint x: 454, startPoint y: 161, endPoint x: 446, endPoint y: 185, distance: 25.3
click at [454, 161] on div "Summary Created: 16/09/2025 5:09 PM Strategy: TEST - Internal Scheduler (dss_3A…" at bounding box center [464, 235] width 309 height 427
click at [100, 10] on button at bounding box center [98, 9] width 13 height 13
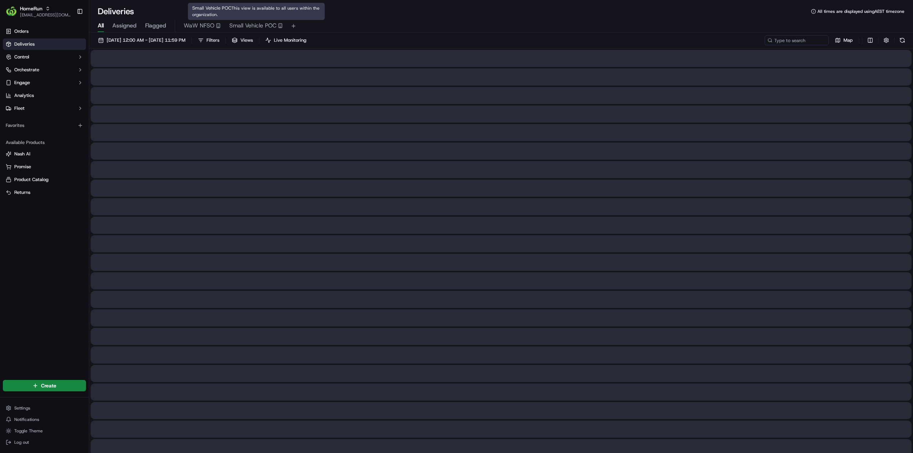
click at [254, 25] on span "Small Vehicle POC" at bounding box center [252, 25] width 47 height 9
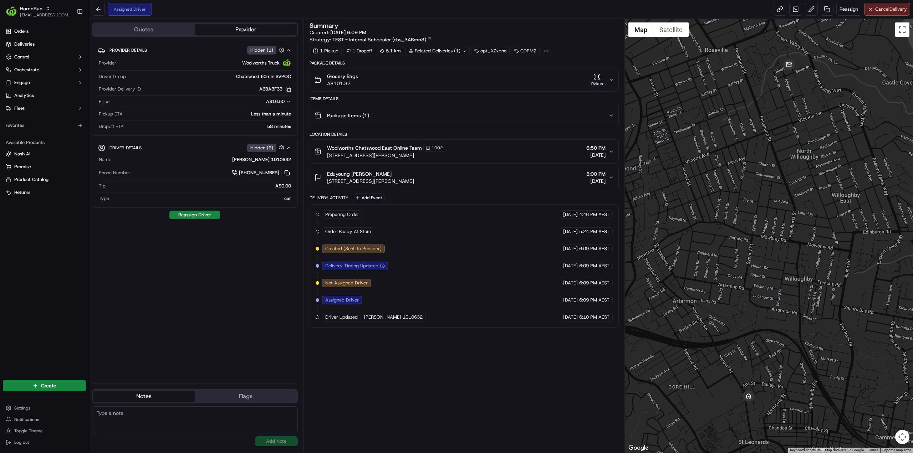
click at [454, 51] on div "Related Deliveries (1)" at bounding box center [438, 51] width 64 height 10
click at [427, 65] on span "ord_3rynHDQL8TSL68H9BMXkCm" at bounding box center [444, 66] width 75 height 6
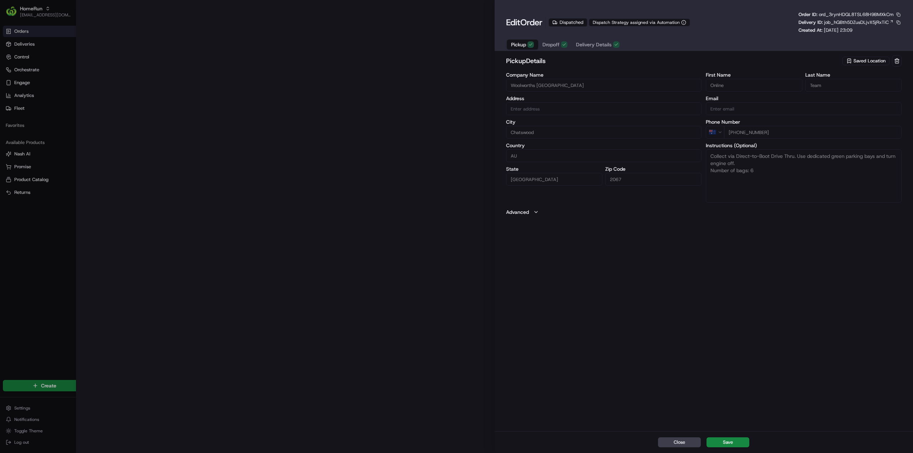
type input "[STREET_ADDRESS][PERSON_NAME]"
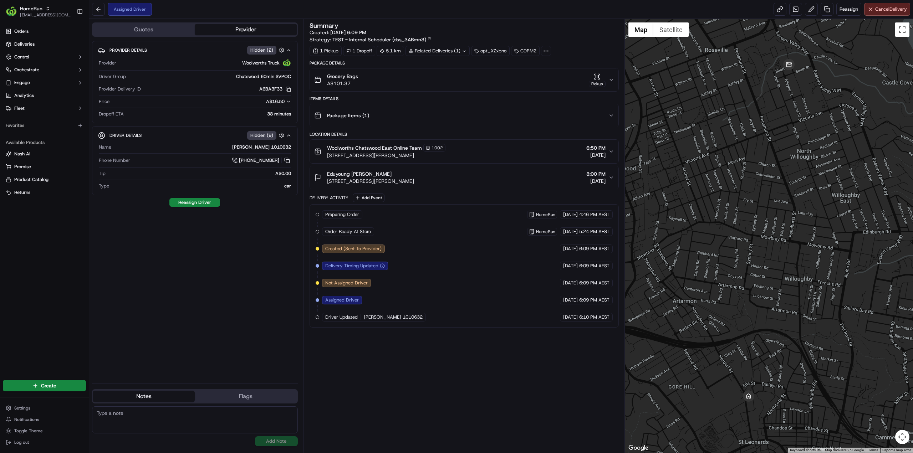
click at [396, 379] on div "Summary Created: [DATE] 6:09 PM Strategy: TEST - Internal Scheduler (dss_3ABmn3…" at bounding box center [464, 235] width 309 height 427
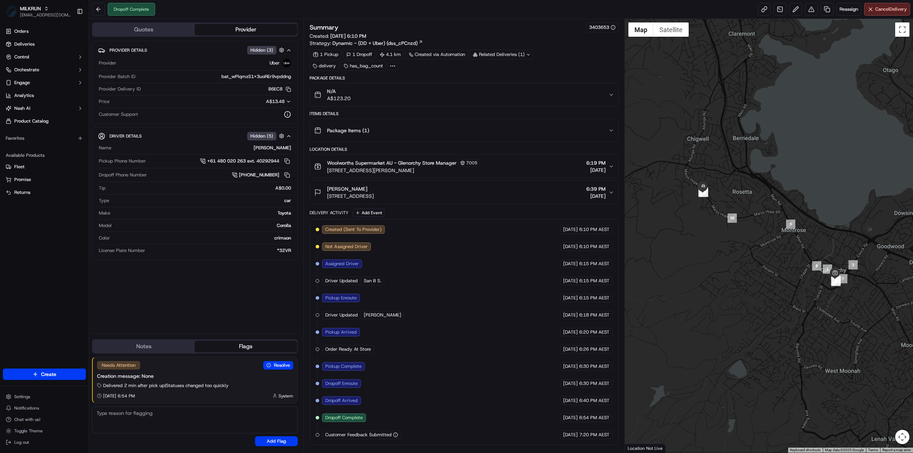
click at [616, 91] on button "N/A A$123.20" at bounding box center [464, 94] width 309 height 23
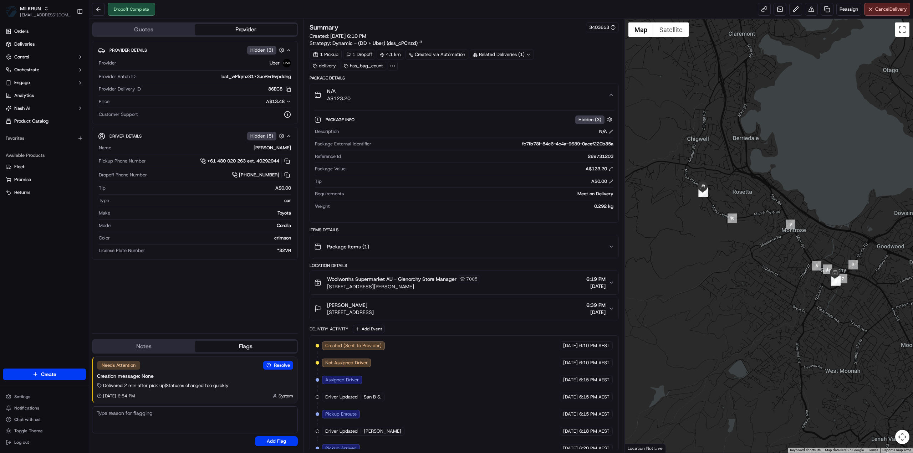
click at [601, 95] on div "N/A A$123.20" at bounding box center [461, 95] width 294 height 14
